Goal: Information Seeking & Learning: Learn about a topic

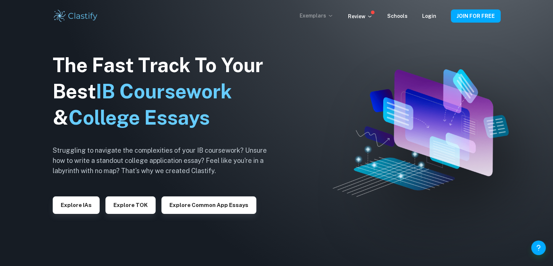
click at [327, 16] on p "Exemplars" at bounding box center [317, 16] width 34 height 8
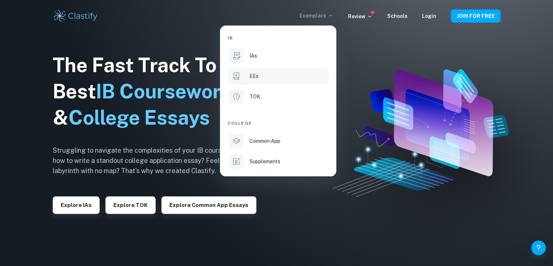
click at [266, 72] on div "EEs" at bounding box center [289, 76] width 78 height 8
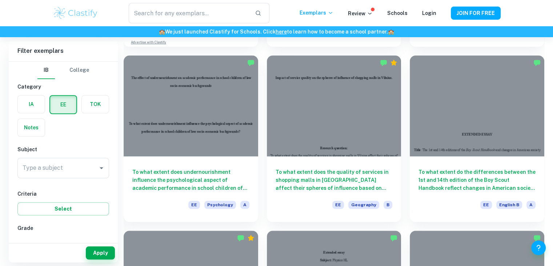
scroll to position [563, 0]
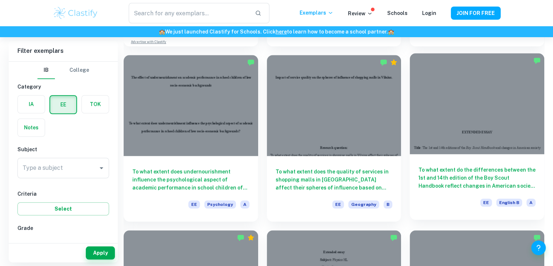
click at [512, 110] on div at bounding box center [477, 103] width 135 height 101
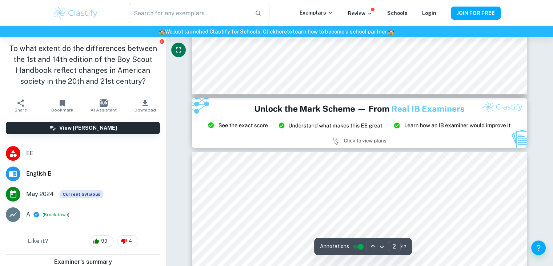
type input "3"
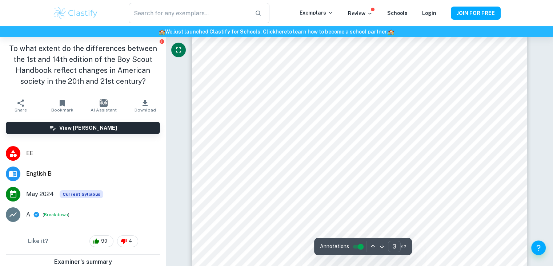
scroll to position [1315, 0]
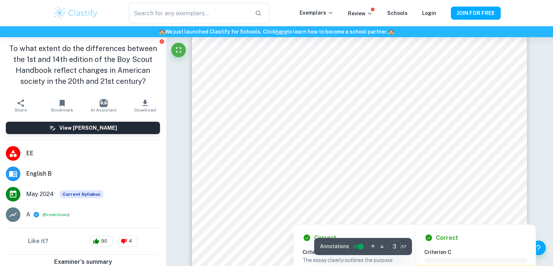
click at [464, 185] on div at bounding box center [476, 191] width 37 height 16
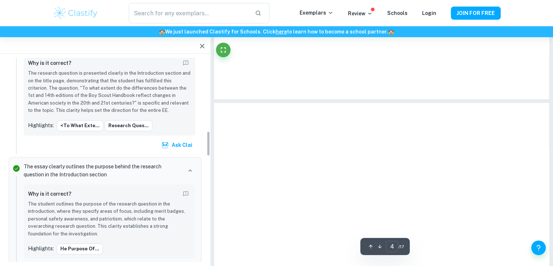
scroll to position [584, 0]
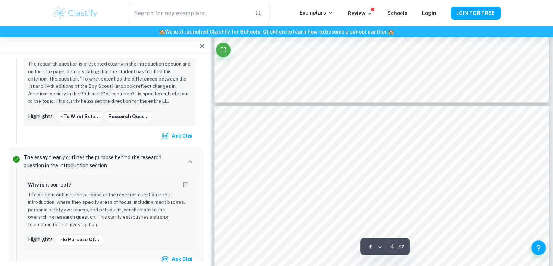
type input "3"
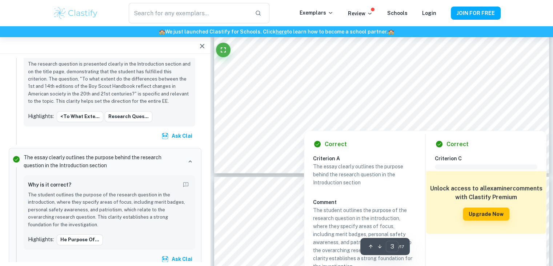
scroll to position [1300, 0]
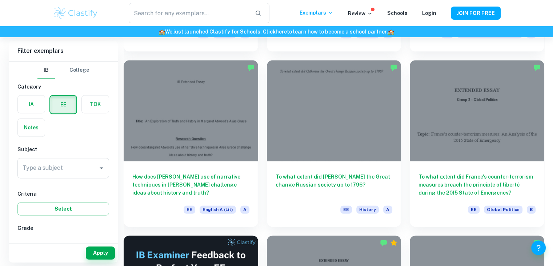
scroll to position [908, 0]
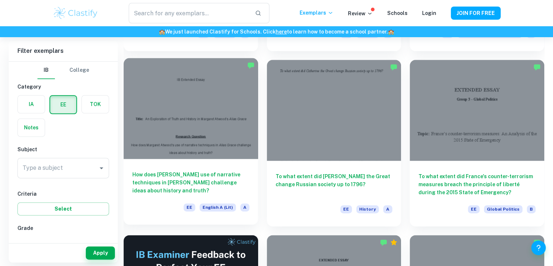
click at [226, 128] on div at bounding box center [191, 108] width 135 height 101
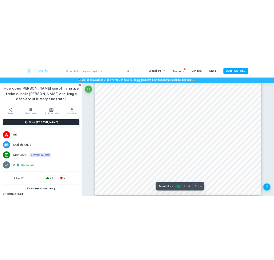
scroll to position [1197, 0]
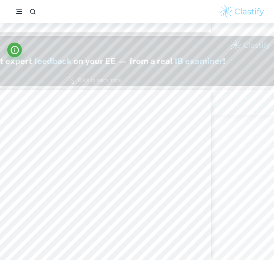
type input "1"
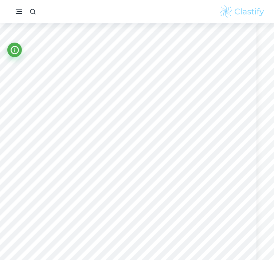
scroll to position [10, 21]
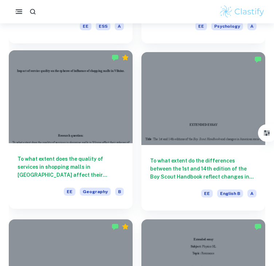
scroll to position [860, 0]
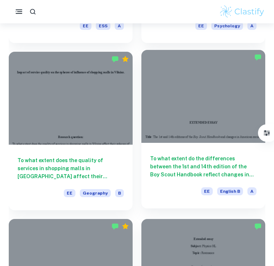
click at [202, 87] on div at bounding box center [203, 96] width 124 height 93
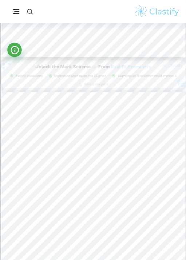
scroll to position [529, 0]
